Goal: Transaction & Acquisition: Purchase product/service

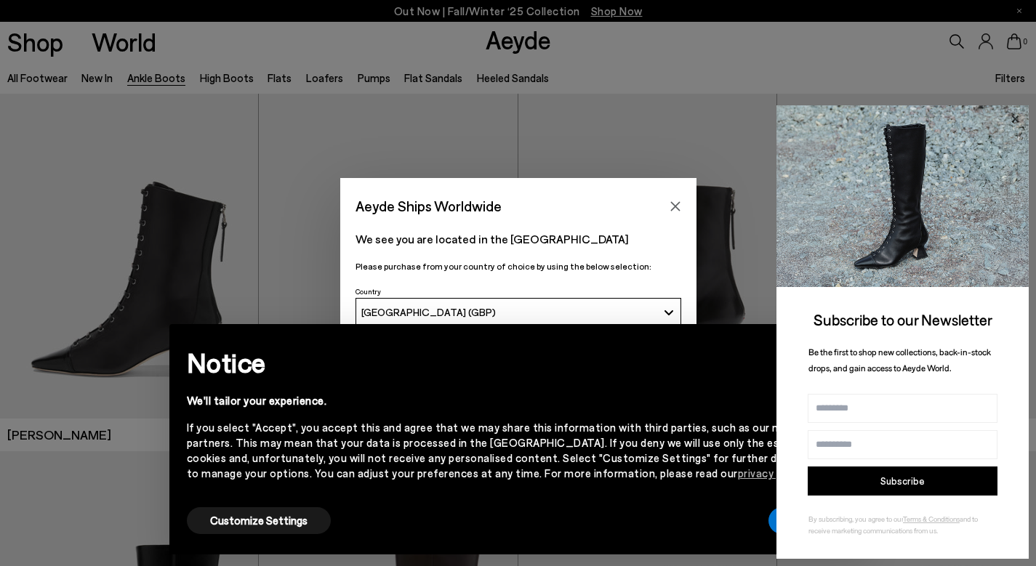
click at [1017, 113] on icon at bounding box center [1014, 119] width 19 height 19
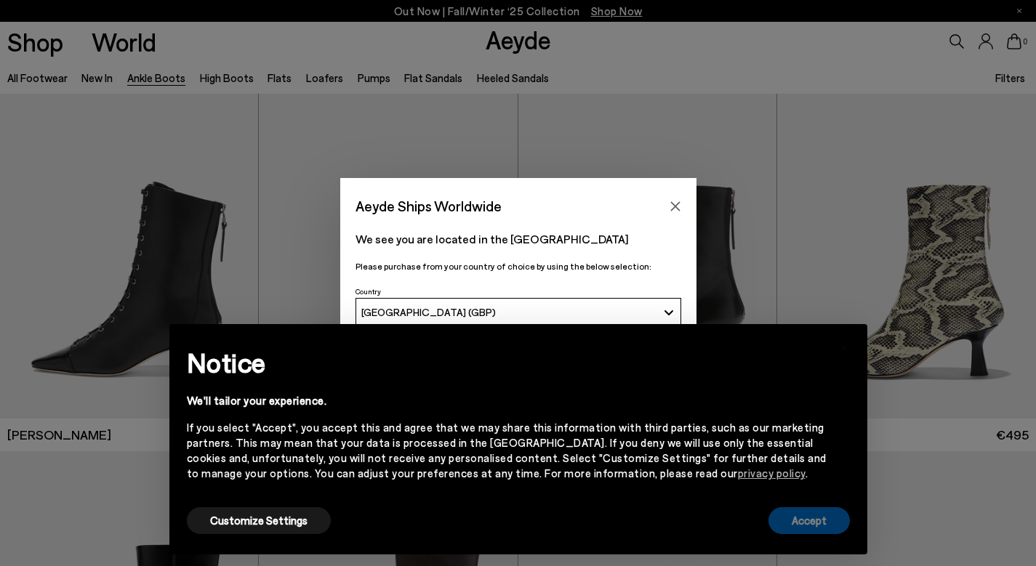
click at [796, 518] on button "Accept" at bounding box center [808, 520] width 81 height 27
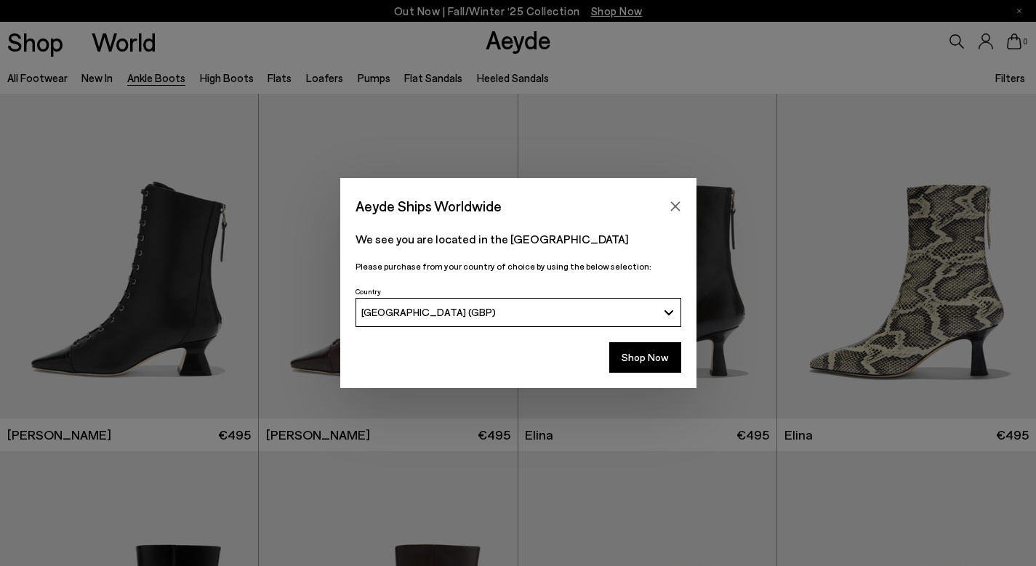
click at [639, 353] on button "Shop Now" at bounding box center [645, 357] width 72 height 31
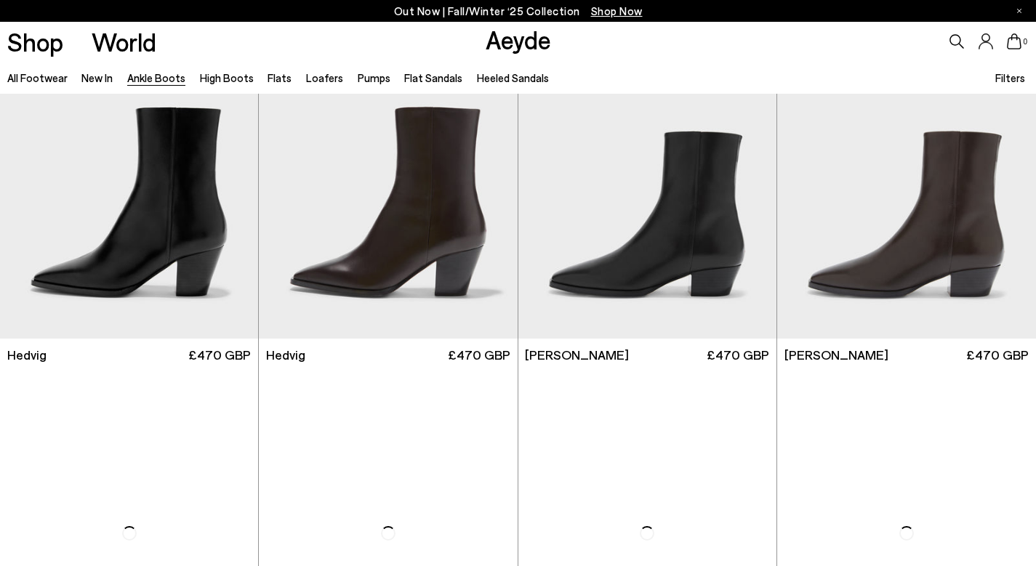
scroll to position [453, 0]
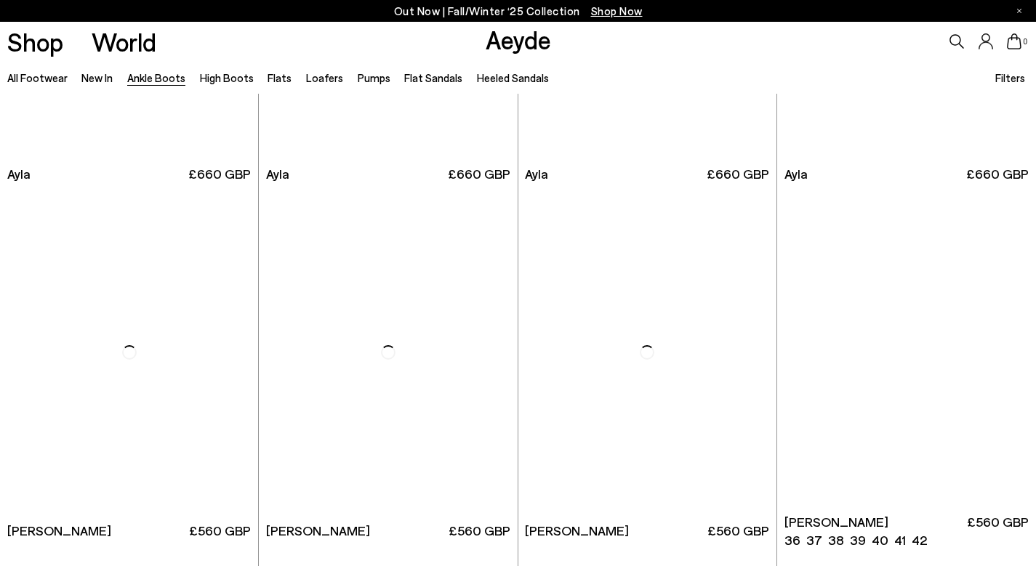
scroll to position [4270, 0]
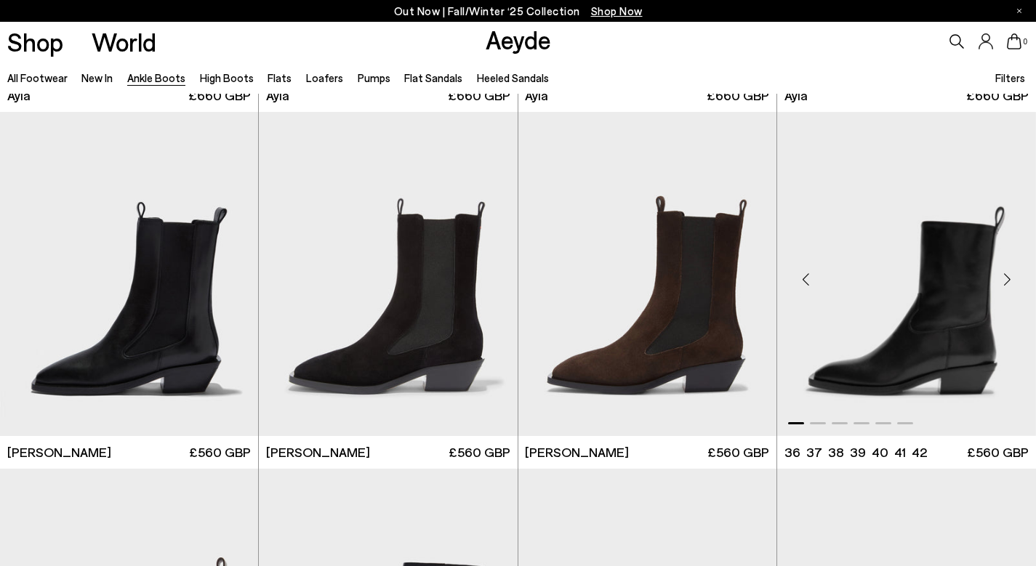
click at [1007, 281] on div "Next slide" at bounding box center [1007, 280] width 44 height 44
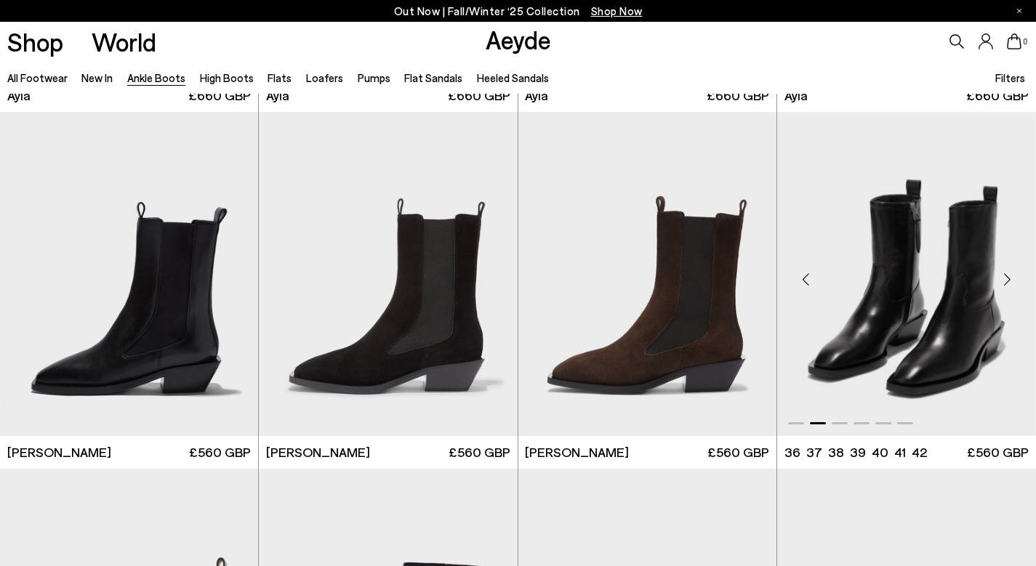
click at [1007, 281] on div "Next slide" at bounding box center [1007, 280] width 44 height 44
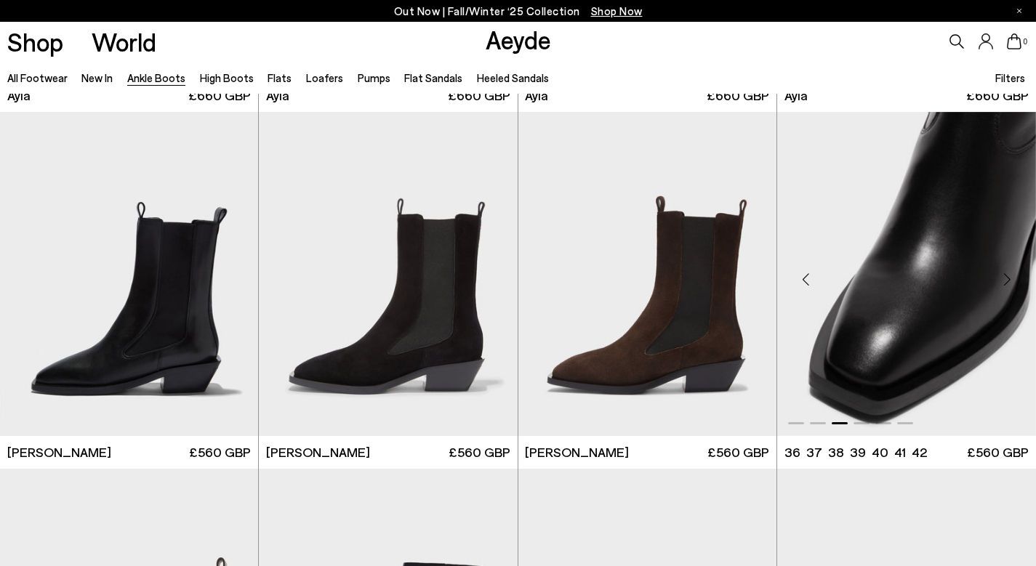
click at [1007, 281] on div "Next slide" at bounding box center [1007, 280] width 44 height 44
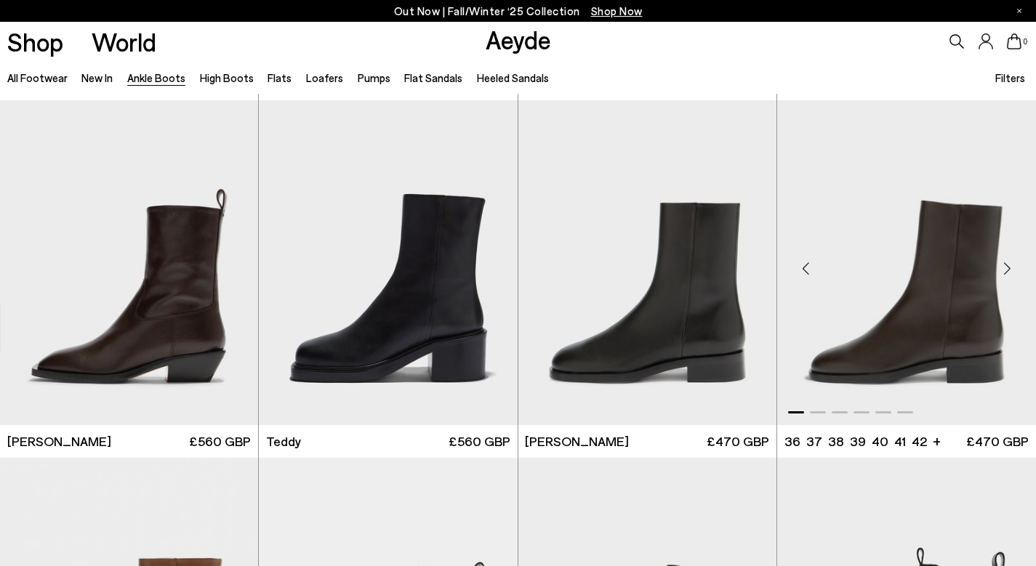
scroll to position [4680, 0]
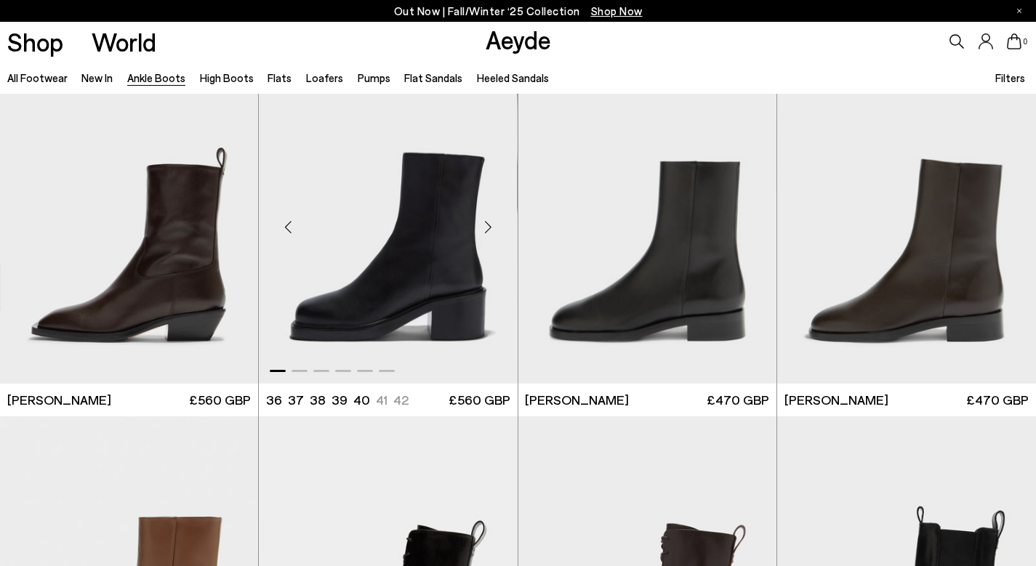
click at [490, 230] on div "Next slide" at bounding box center [489, 228] width 44 height 44
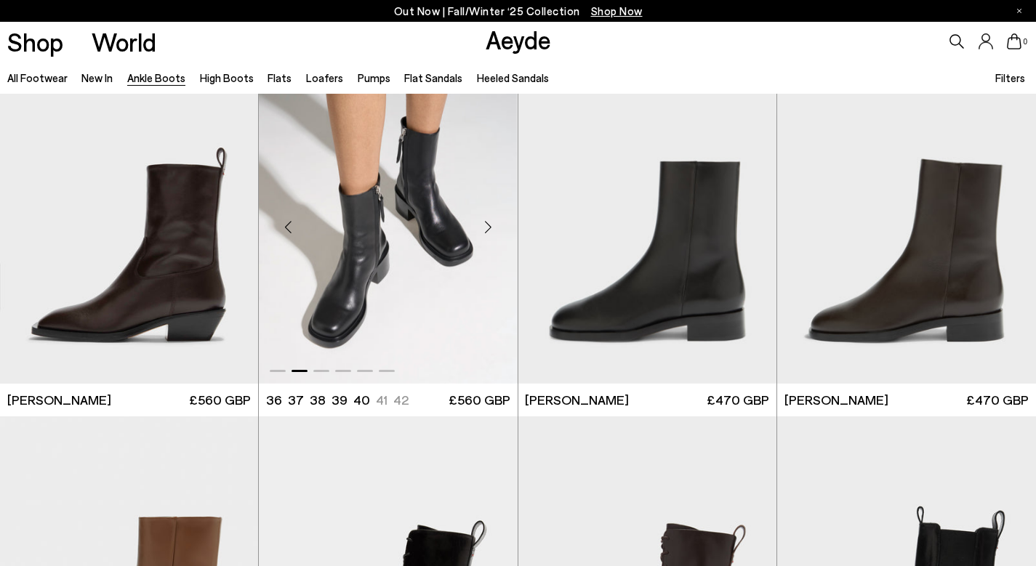
click at [490, 230] on div "Next slide" at bounding box center [489, 228] width 44 height 44
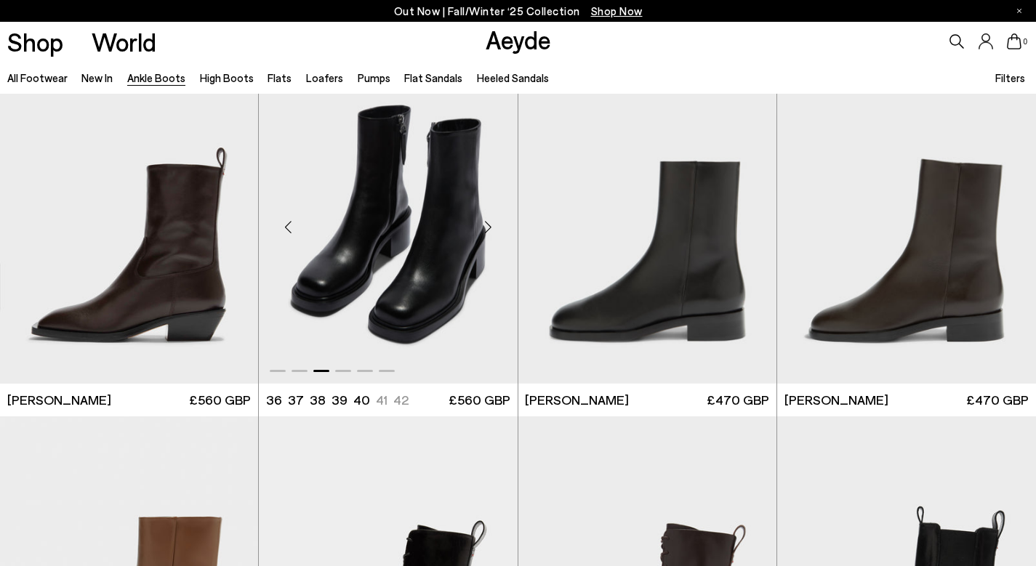
click at [490, 230] on div "Next slide" at bounding box center [489, 228] width 44 height 44
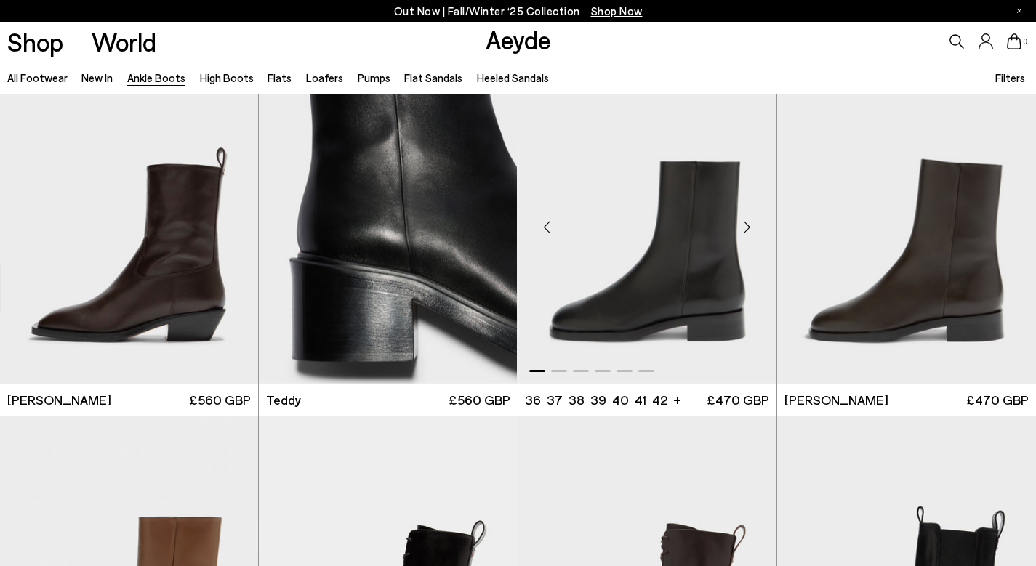
click at [738, 235] on div "Next slide" at bounding box center [747, 228] width 44 height 44
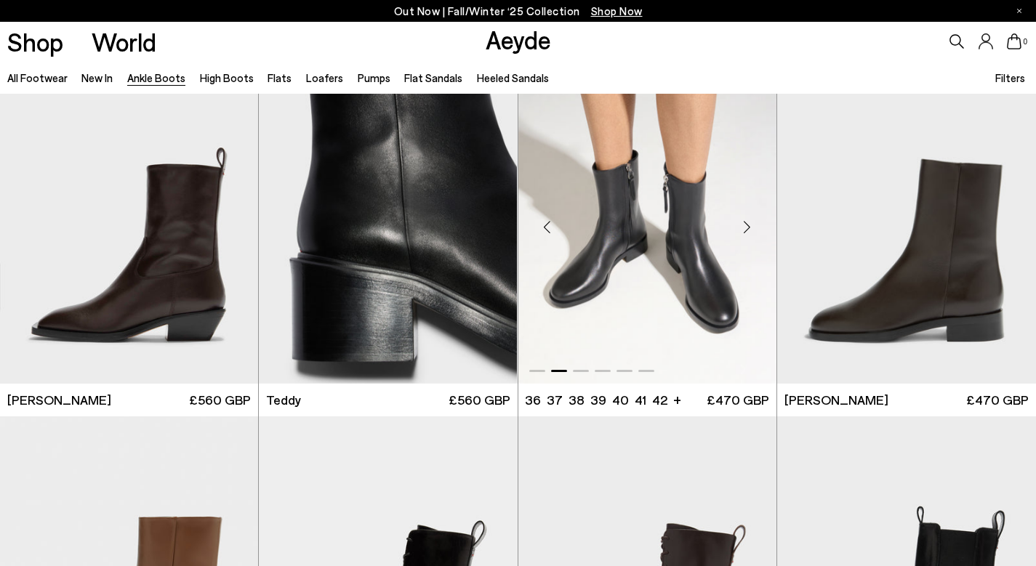
click at [738, 235] on div "Next slide" at bounding box center [747, 228] width 44 height 44
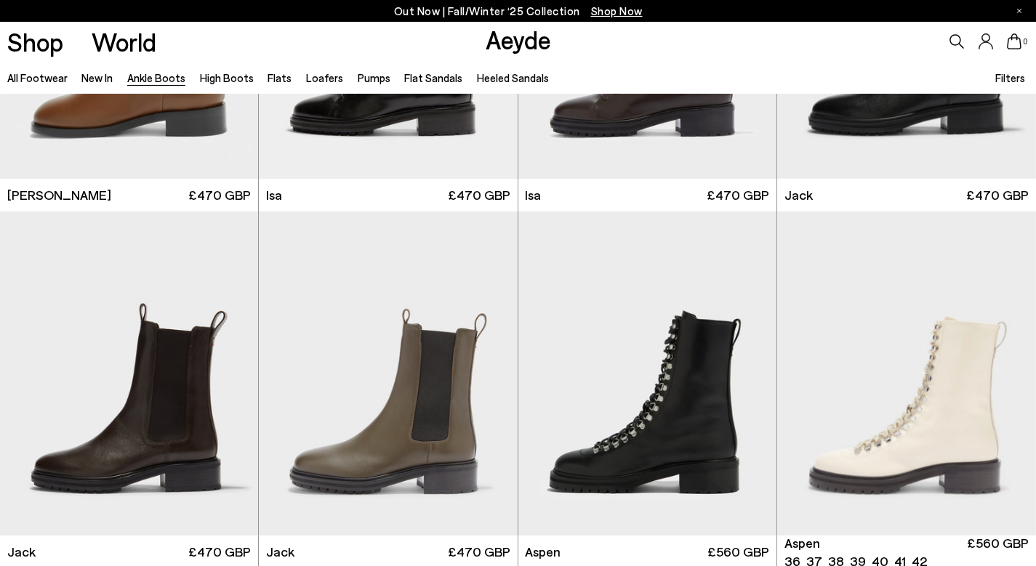
scroll to position [4947, 0]
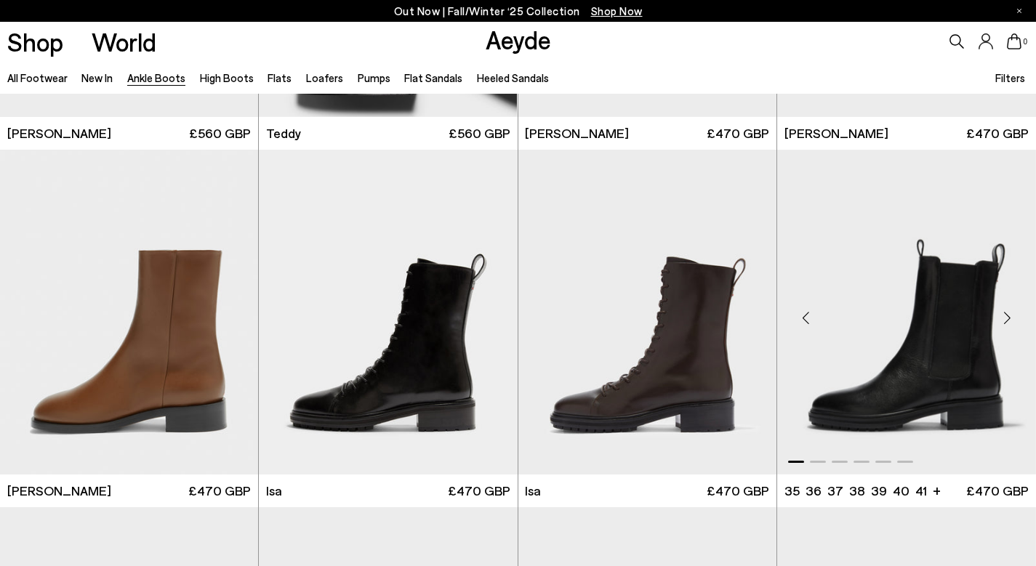
click at [1004, 318] on div "Next slide" at bounding box center [1007, 318] width 44 height 44
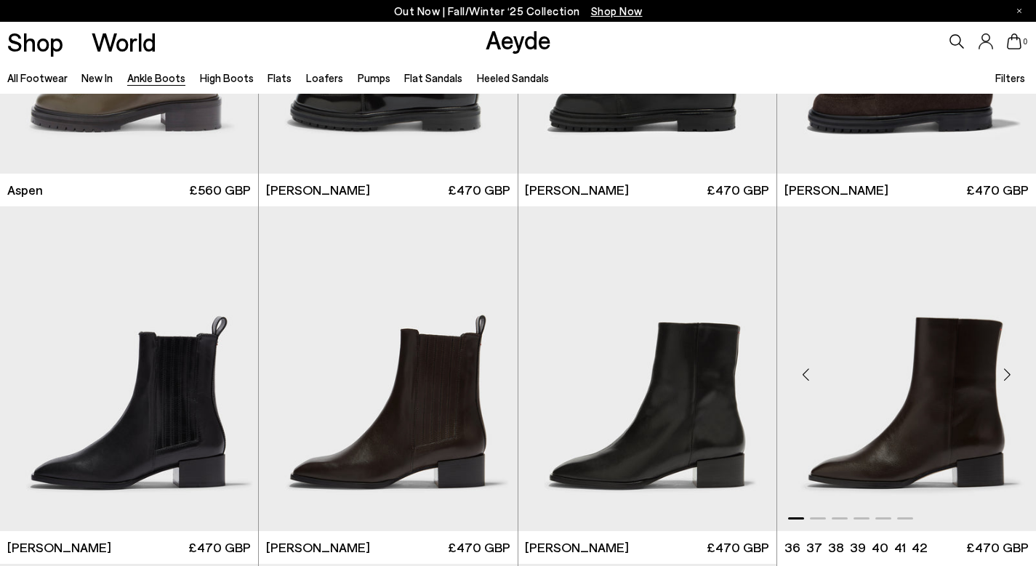
scroll to position [6025, 0]
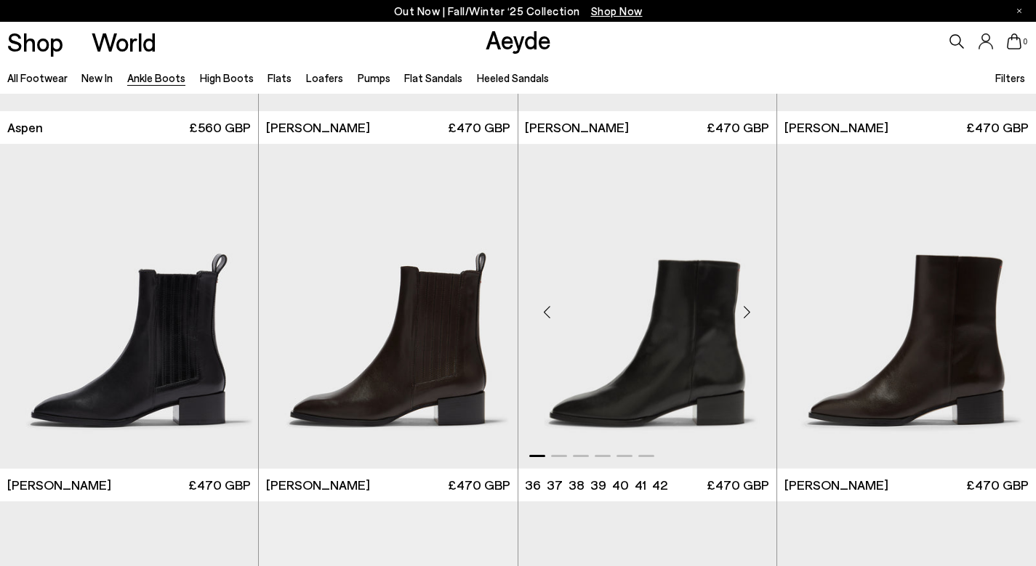
click at [753, 317] on div "Next slide" at bounding box center [747, 312] width 44 height 44
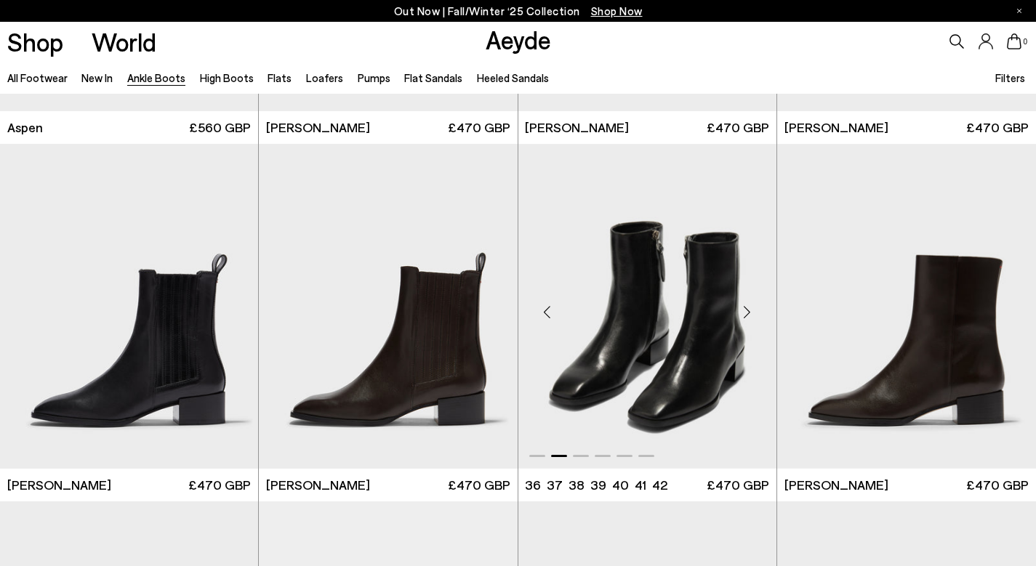
click at [749, 308] on div "Next slide" at bounding box center [747, 312] width 44 height 44
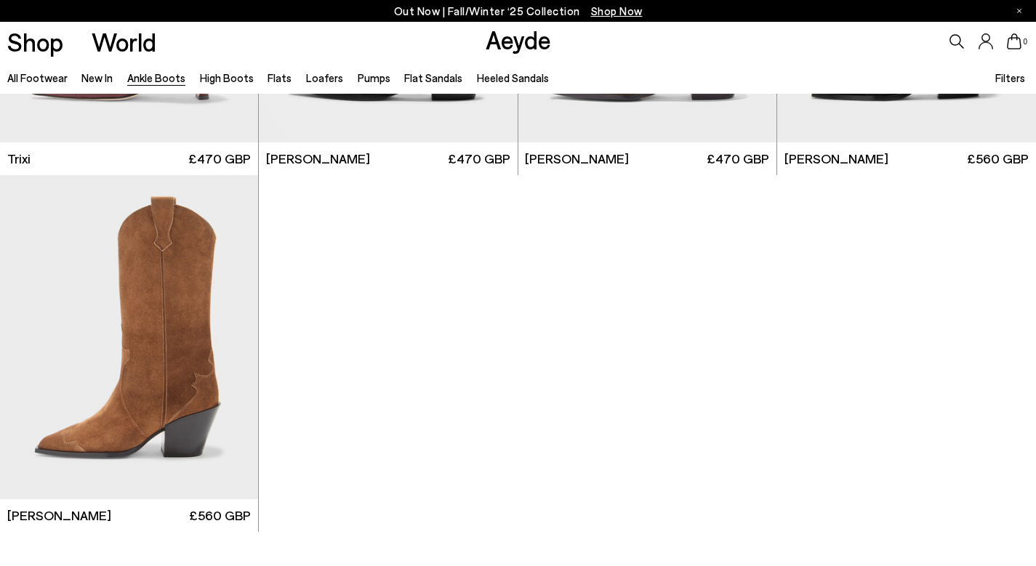
scroll to position [7697, 0]
